Goal: Task Accomplishment & Management: Manage account settings

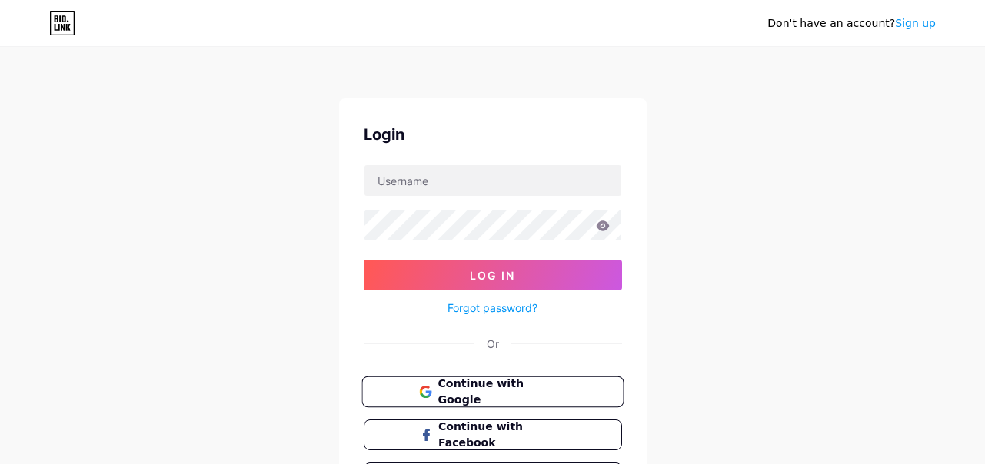
click at [477, 394] on span "Continue with Google" at bounding box center [501, 392] width 128 height 33
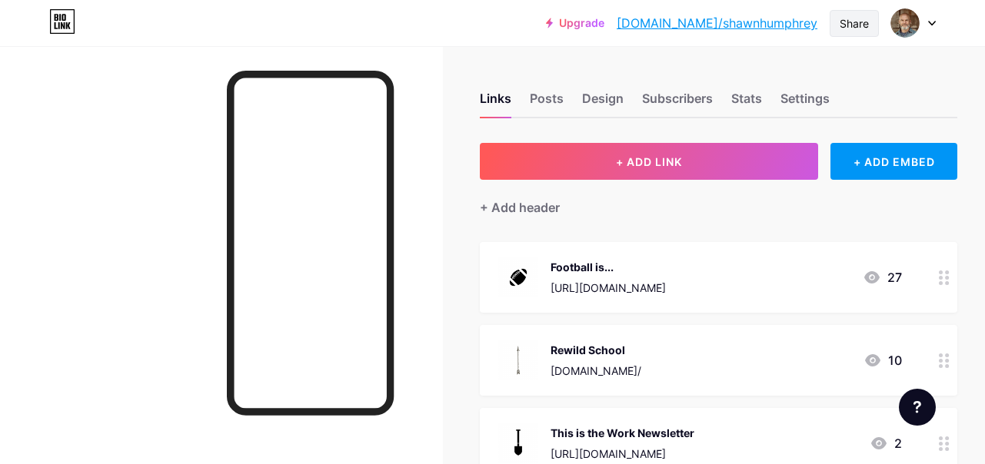
click at [849, 22] on div "Share" at bounding box center [853, 23] width 29 height 16
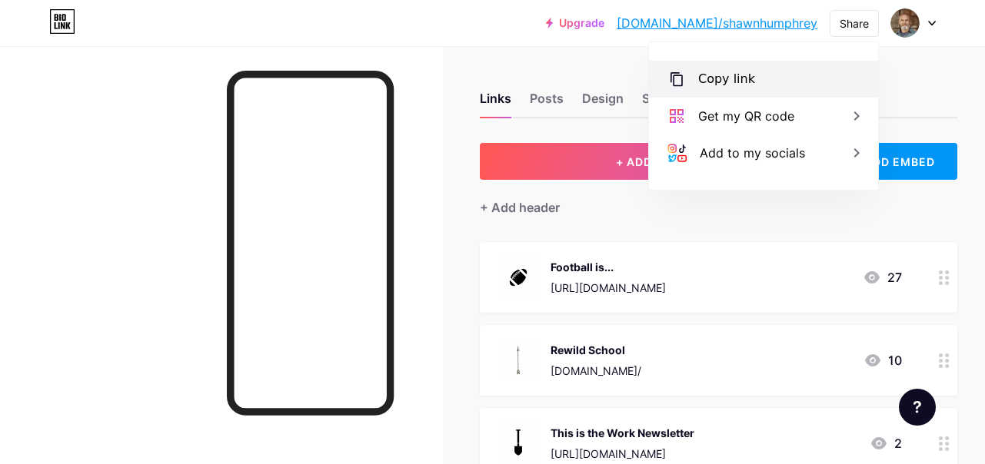
click at [734, 79] on div "Copy link" at bounding box center [726, 79] width 57 height 18
click at [945, 280] on icon at bounding box center [944, 278] width 11 height 15
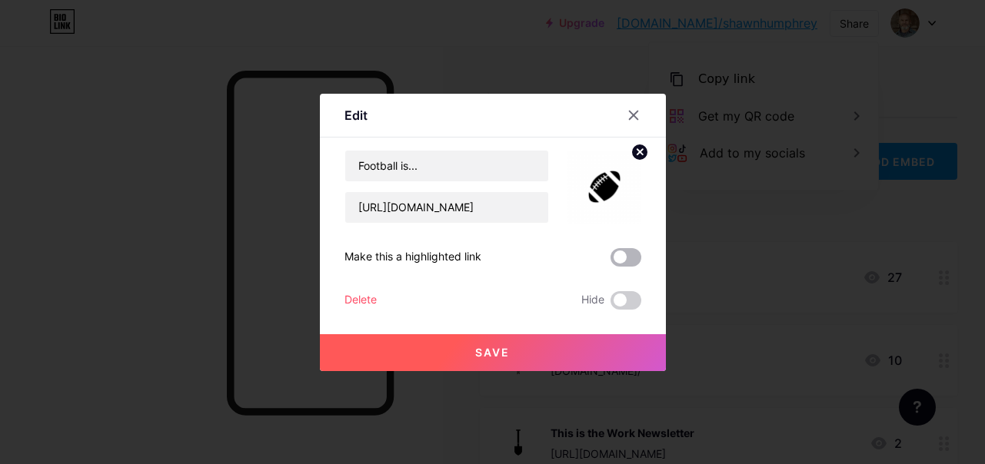
click at [637, 254] on span at bounding box center [625, 257] width 31 height 18
click at [610, 261] on input "checkbox" at bounding box center [610, 261] width 0 height 0
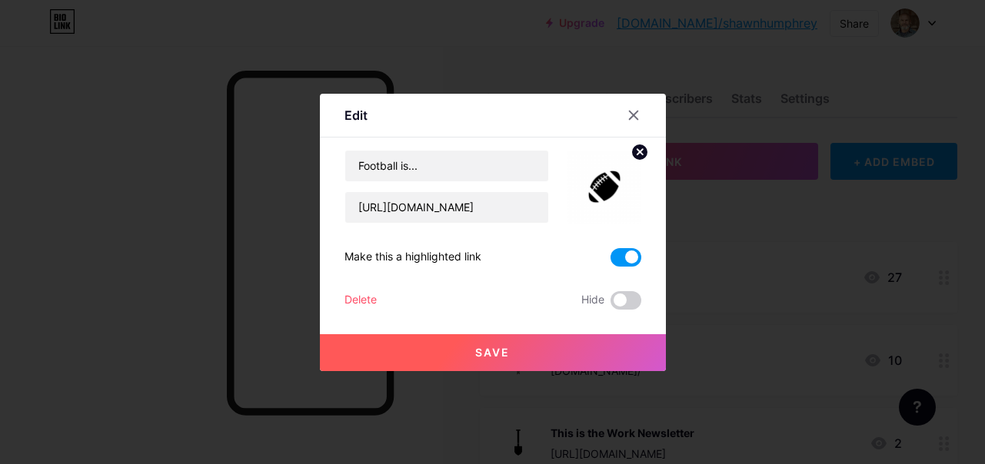
click at [499, 353] on span "Save" at bounding box center [492, 352] width 35 height 13
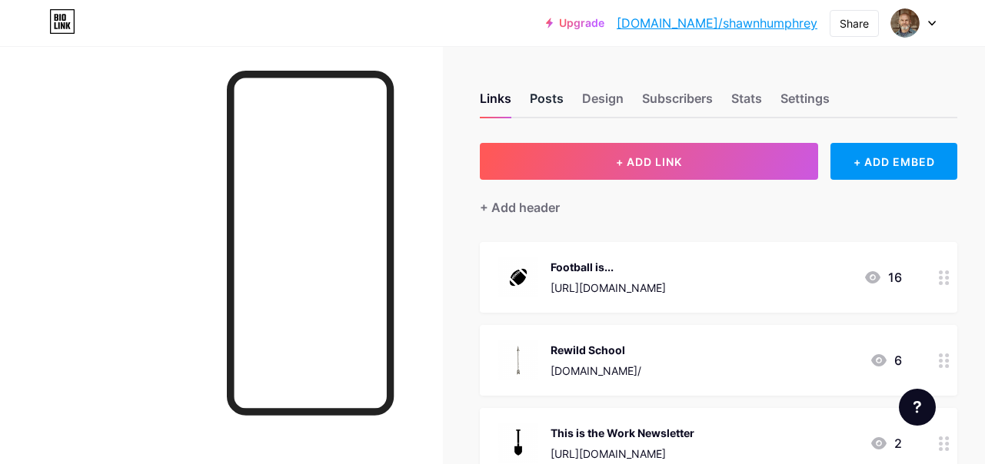
click at [549, 97] on div "Posts" at bounding box center [547, 103] width 34 height 28
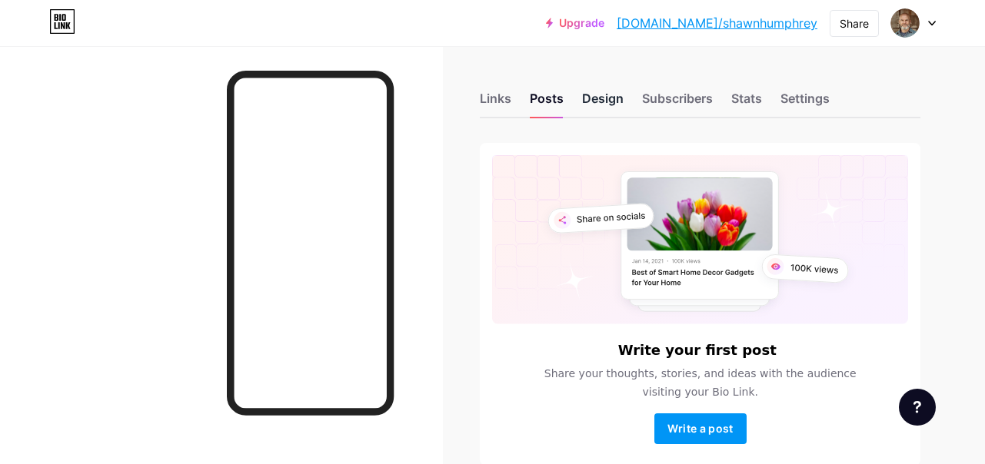
click at [599, 98] on div "Design" at bounding box center [603, 103] width 42 height 28
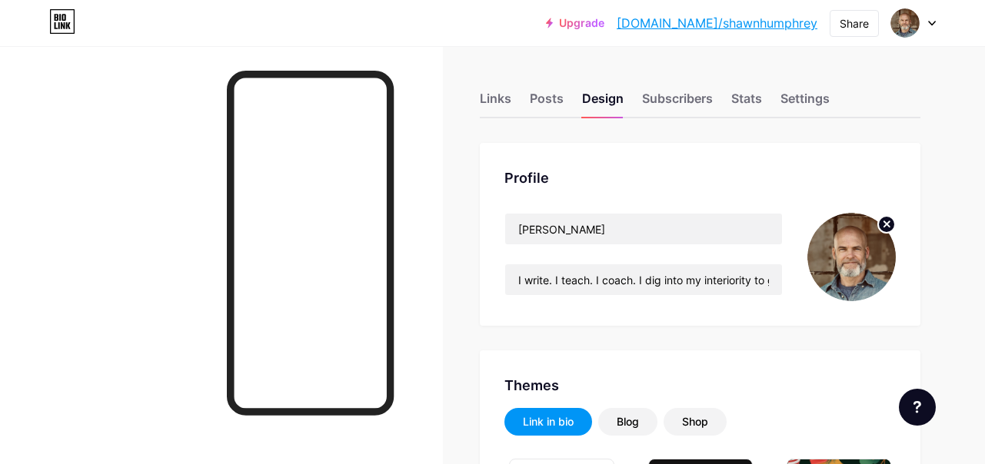
type input "#ffffff"
type input "#000000"
click at [682, 99] on div "Subscribers" at bounding box center [677, 103] width 71 height 28
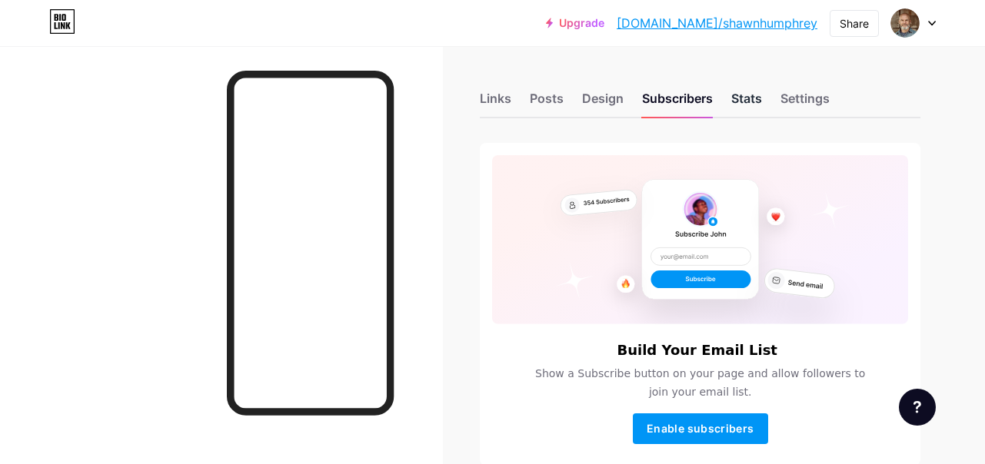
click at [745, 99] on div "Stats" at bounding box center [746, 103] width 31 height 28
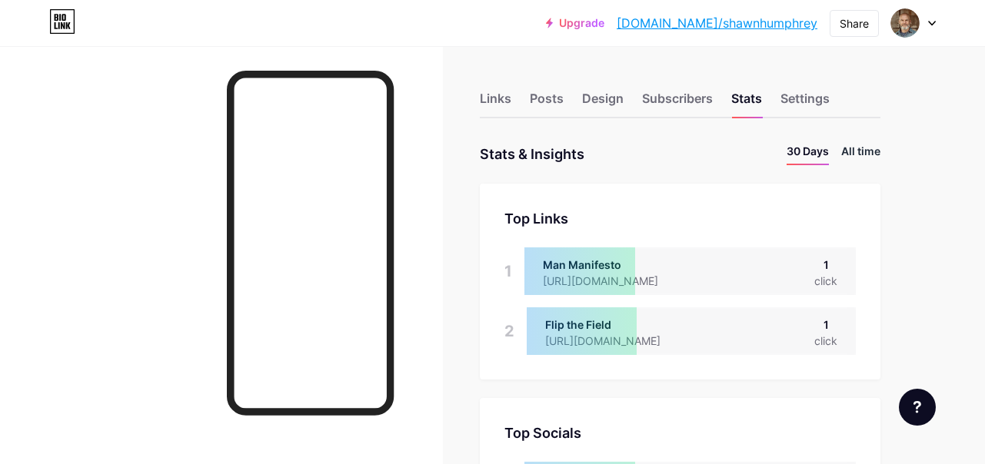
click at [859, 148] on li "All time" at bounding box center [860, 154] width 39 height 22
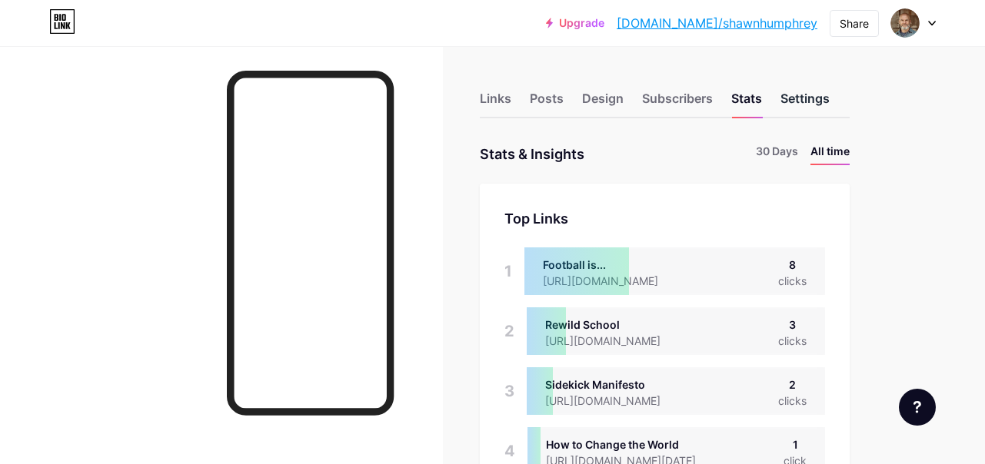
click at [806, 99] on div "Settings" at bounding box center [804, 103] width 49 height 28
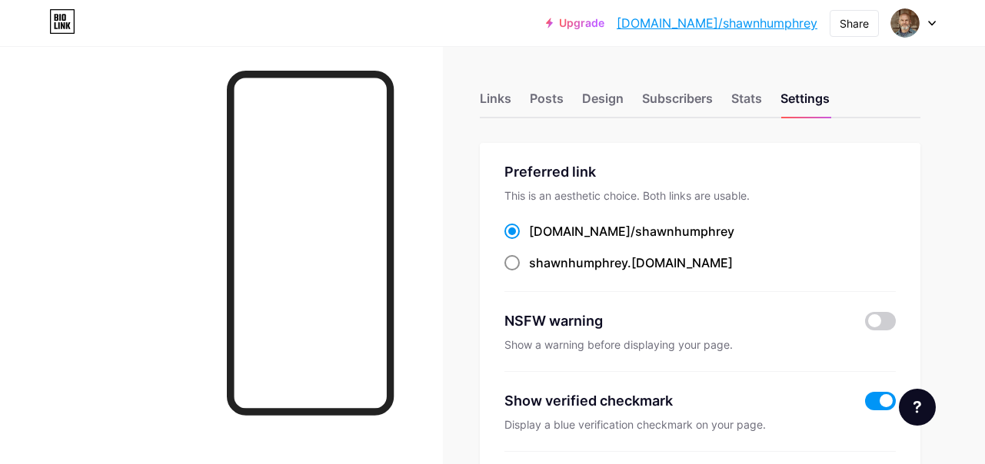
click at [514, 263] on span at bounding box center [511, 262] width 15 height 15
click at [529, 272] on input "shawnhumphrey .[DOMAIN_NAME]" at bounding box center [534, 277] width 10 height 10
radio input "true"
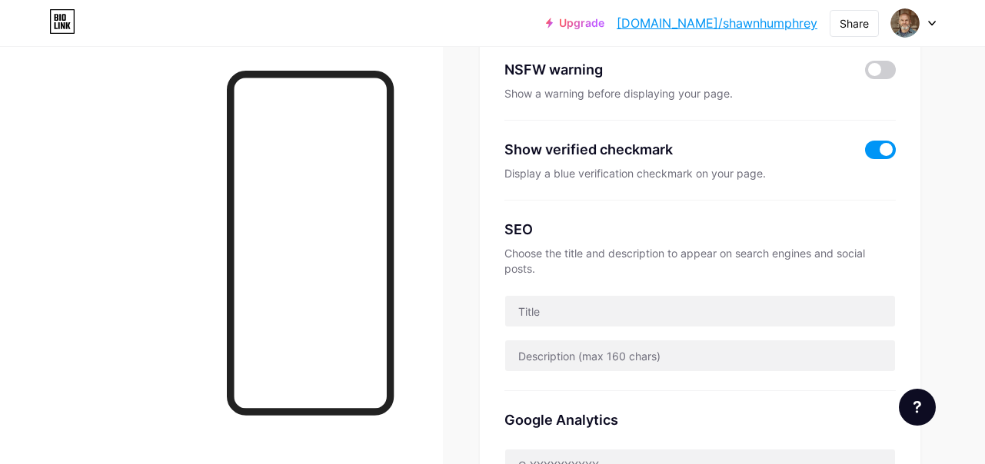
scroll to position [256, 0]
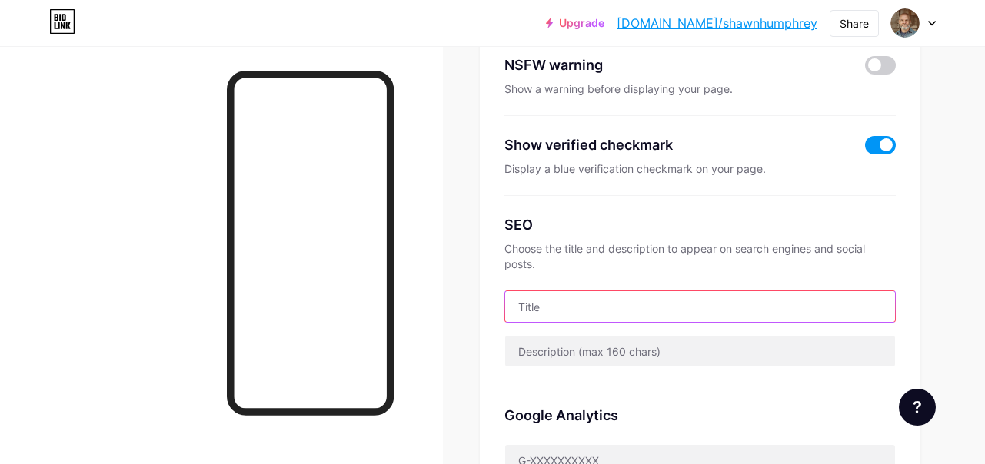
click at [552, 308] on input "text" at bounding box center [700, 306] width 390 height 31
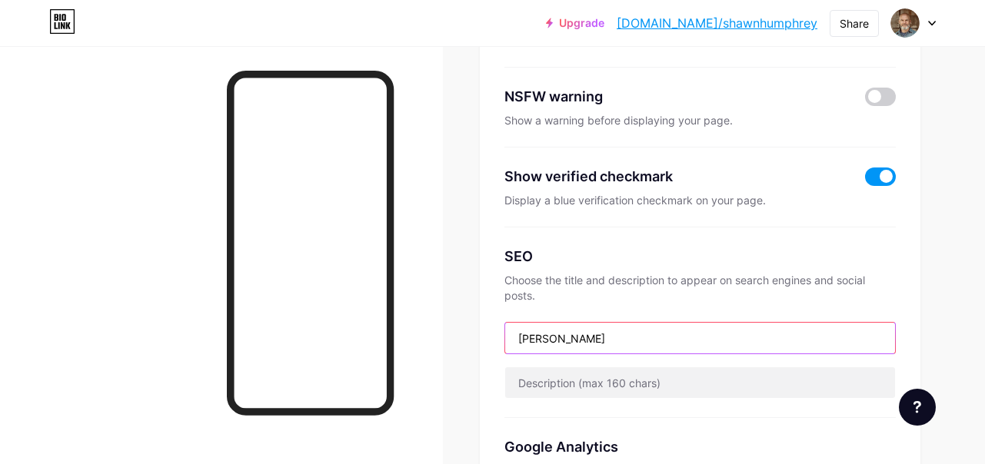
scroll to position [228, 0]
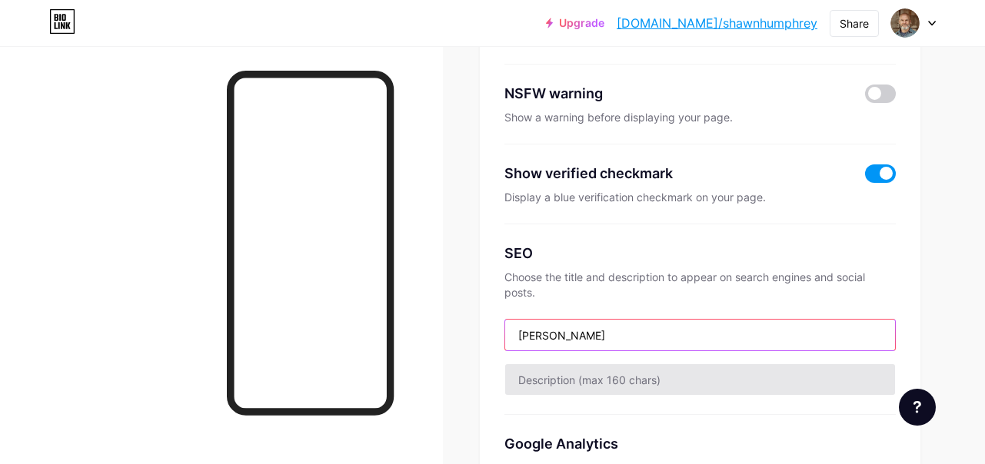
type input "[PERSON_NAME]"
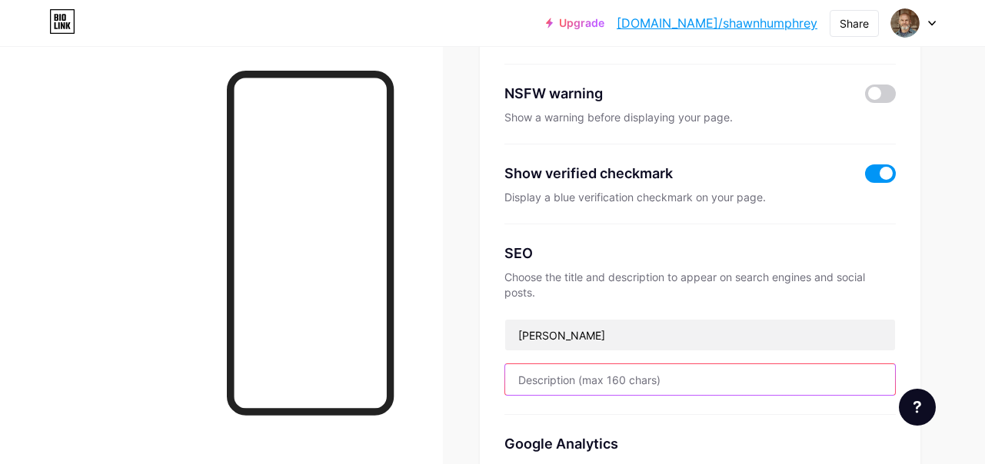
click at [560, 381] on input "text" at bounding box center [700, 379] width 390 height 31
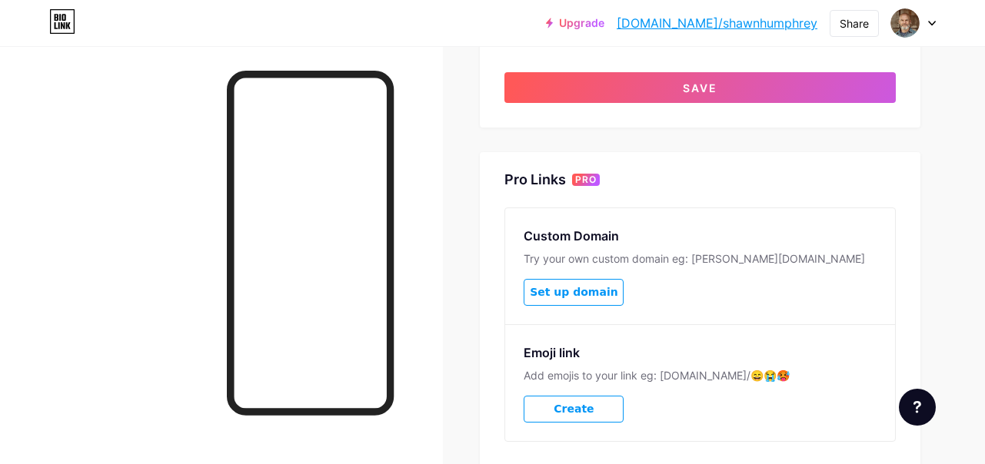
scroll to position [784, 0]
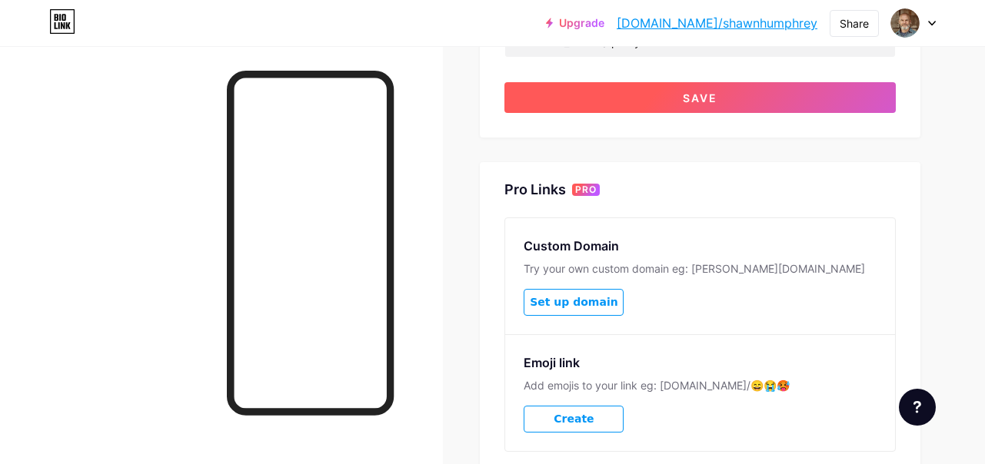
type input "I write. I teach. I coach. I dig into my interiority and get good things done."
click at [697, 93] on span "Save" at bounding box center [700, 97] width 35 height 13
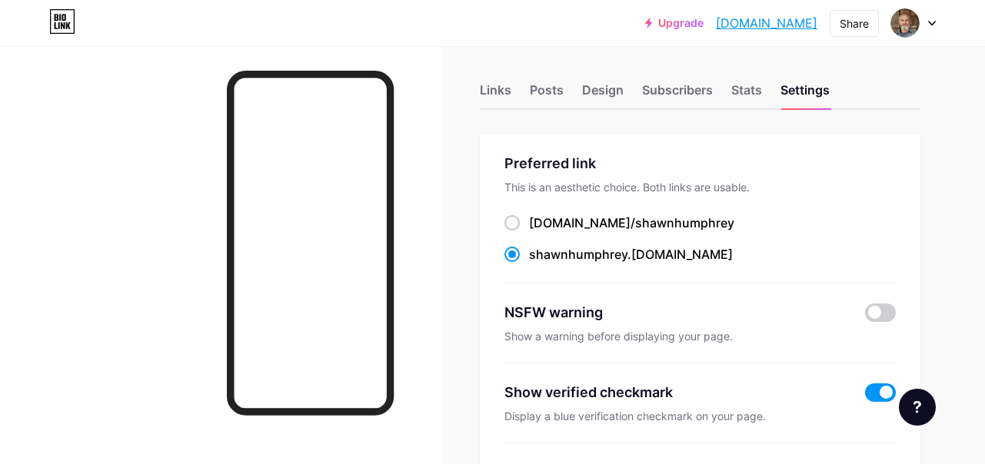
scroll to position [0, 0]
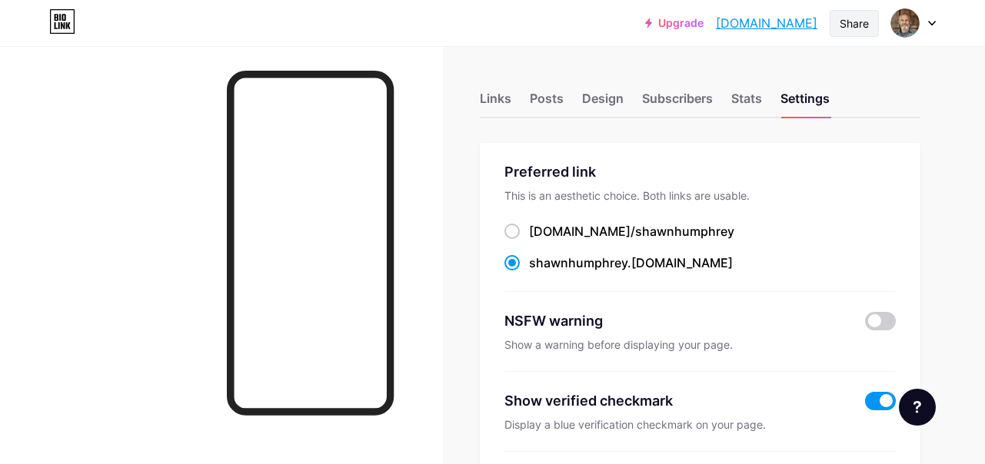
click at [852, 21] on div "Share" at bounding box center [853, 23] width 29 height 16
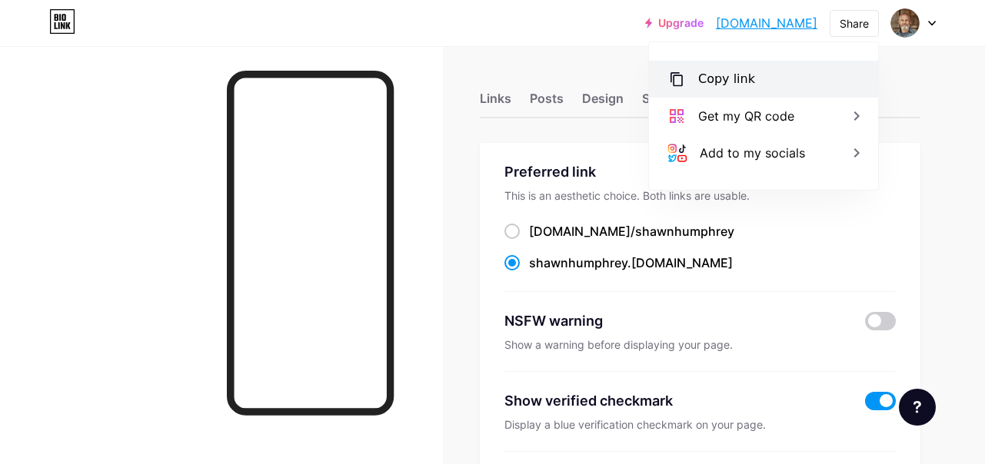
click at [773, 71] on div "Copy link" at bounding box center [763, 79] width 229 height 37
